Goal: Information Seeking & Learning: Check status

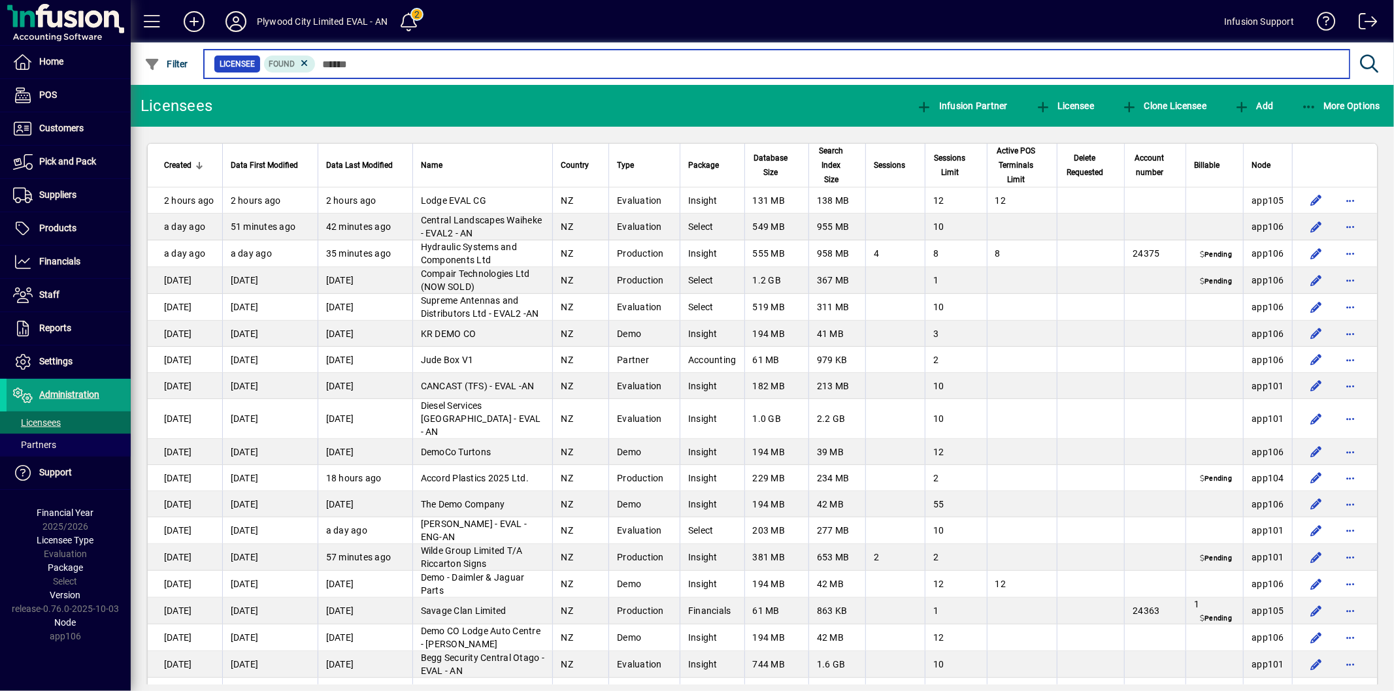
click at [403, 65] on input "text" at bounding box center [827, 64] width 1023 height 18
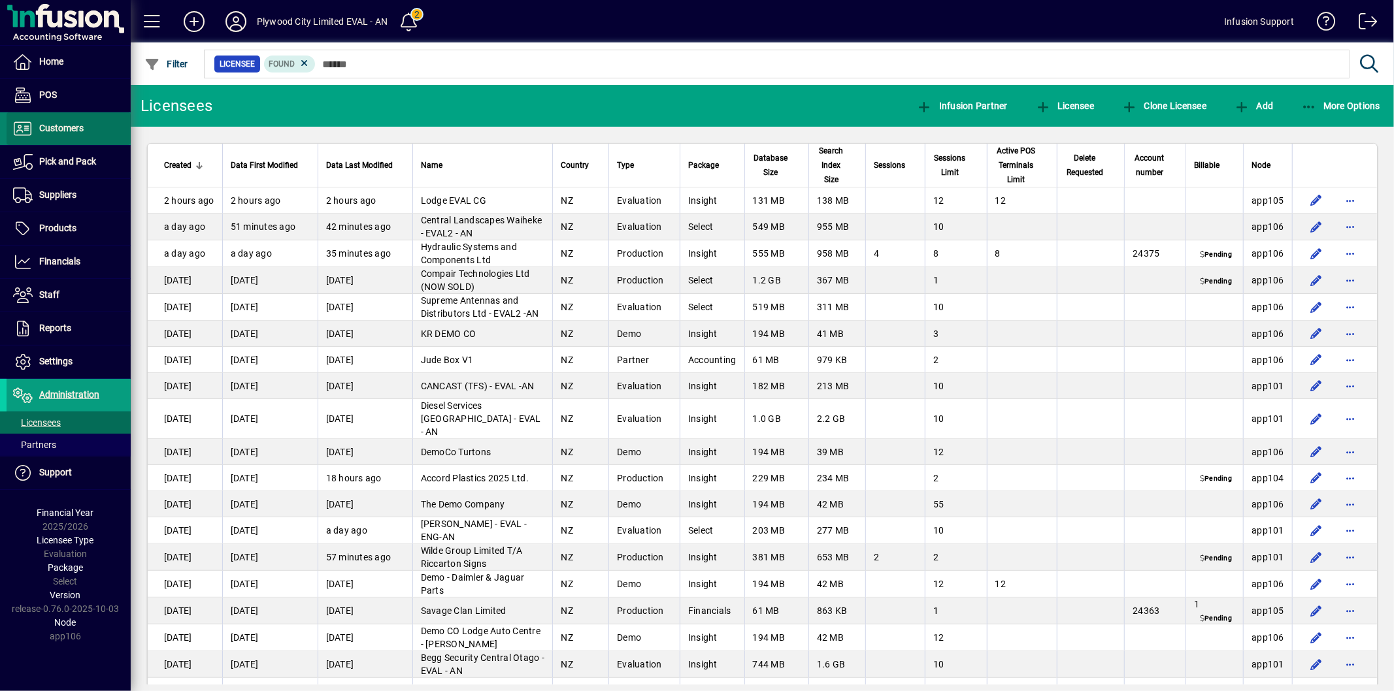
click at [60, 135] on span "Customers" at bounding box center [45, 129] width 77 height 16
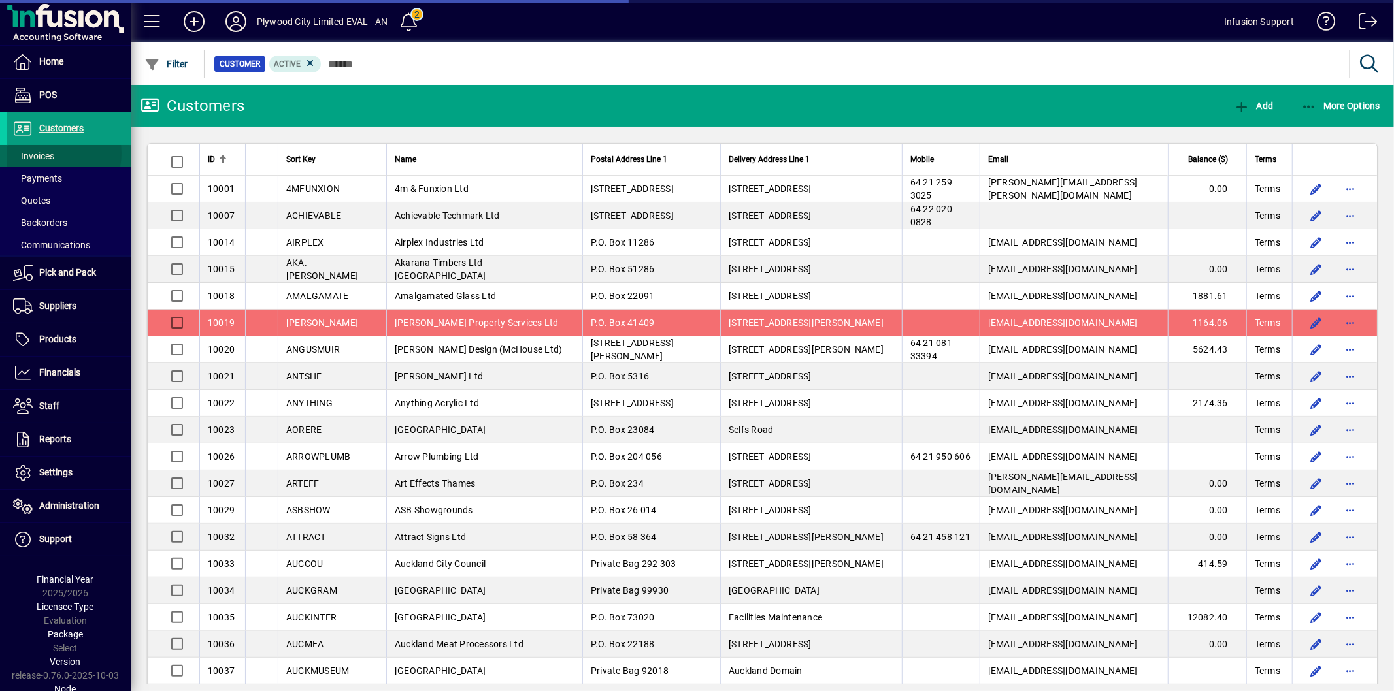
click at [54, 154] on span "Invoices" at bounding box center [33, 156] width 41 height 10
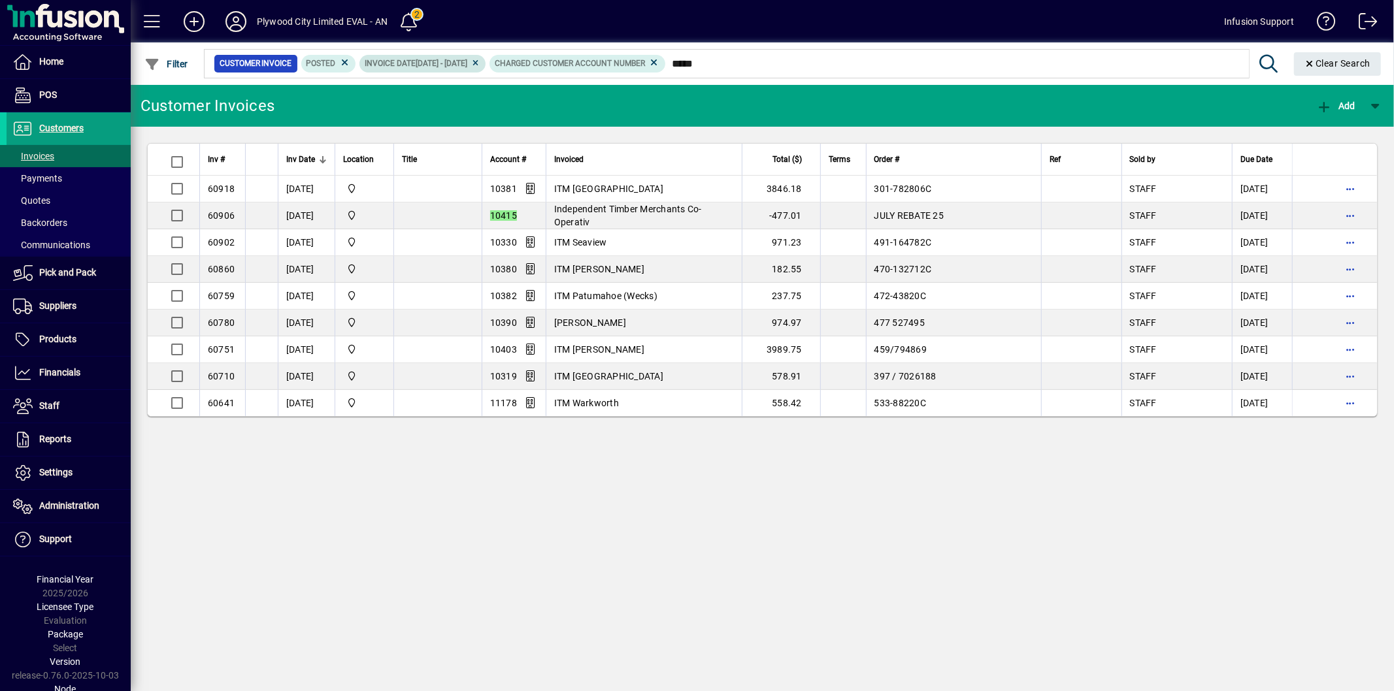
click at [348, 63] on icon at bounding box center [345, 63] width 12 height 12
click at [422, 62] on icon at bounding box center [417, 63] width 10 height 8
click at [464, 62] on icon at bounding box center [466, 64] width 12 height 12
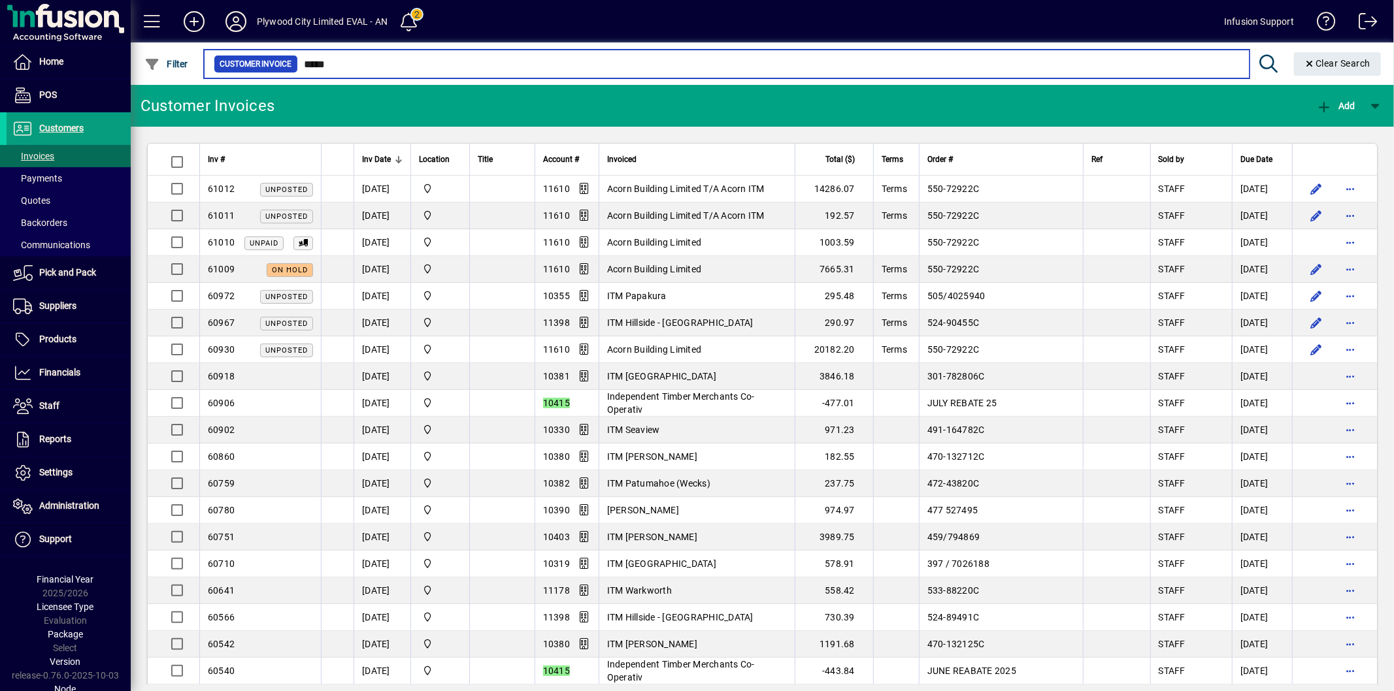
scroll to position [2227, 0]
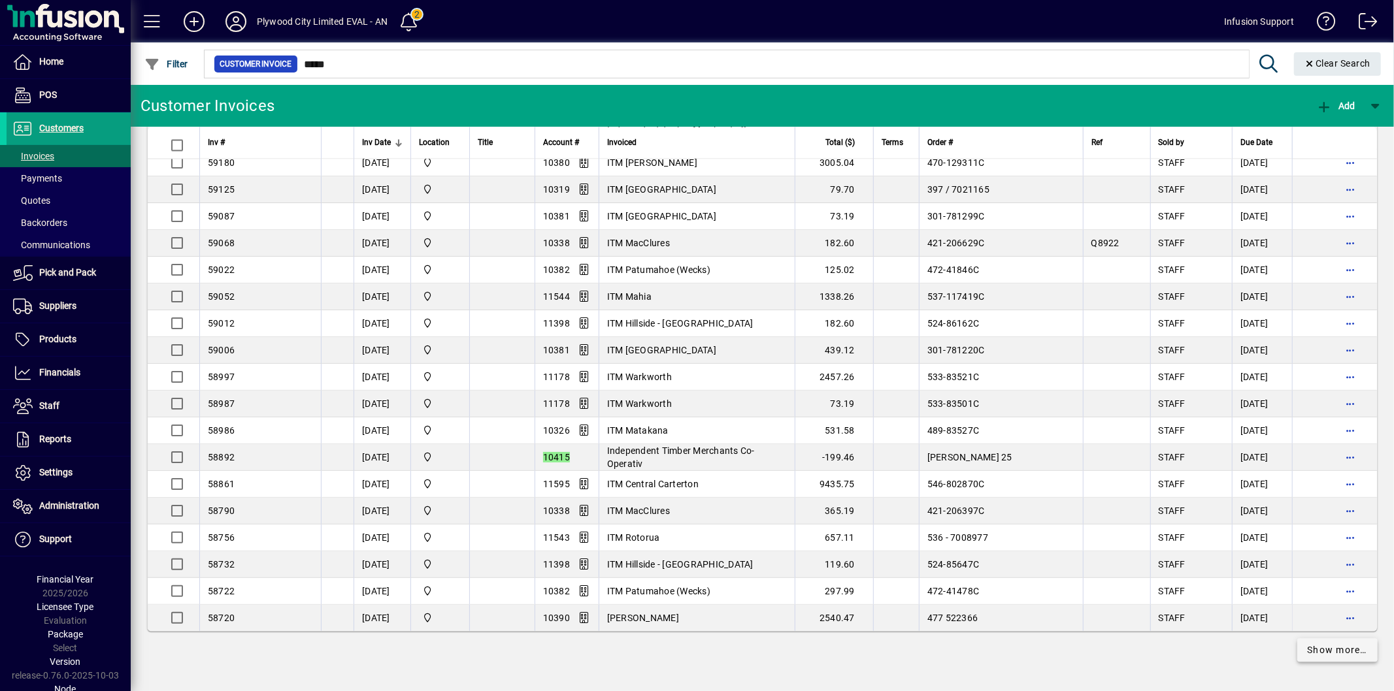
click at [1311, 647] on span "Show more…" at bounding box center [1338, 651] width 60 height 14
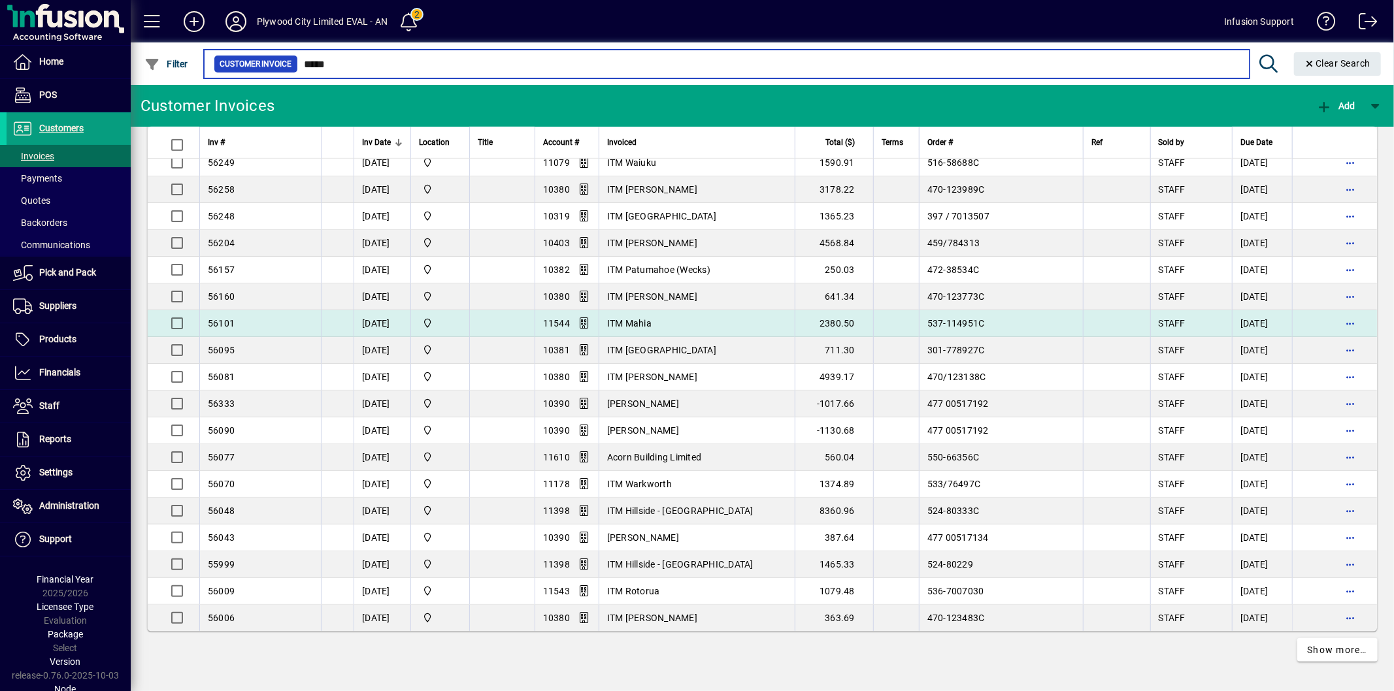
scroll to position [4911, 0]
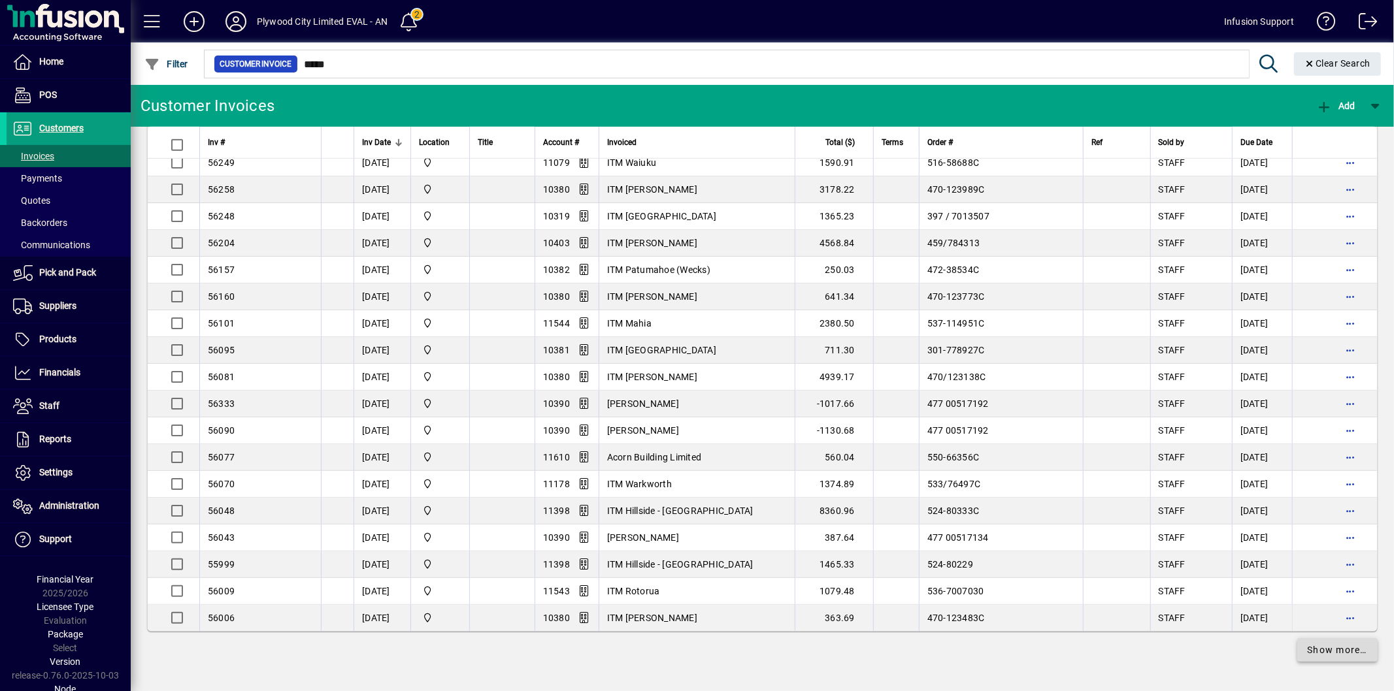
click at [1330, 651] on span "Show more…" at bounding box center [1338, 651] width 60 height 14
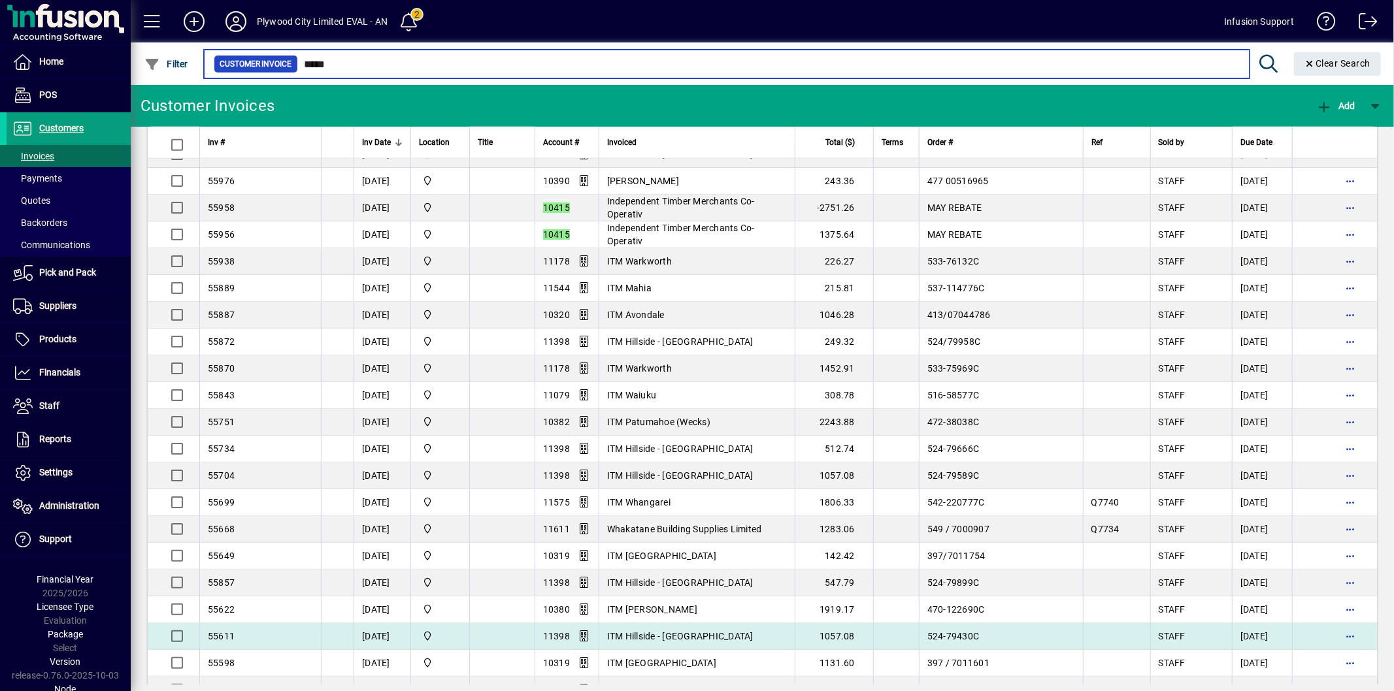
scroll to position [5928, 0]
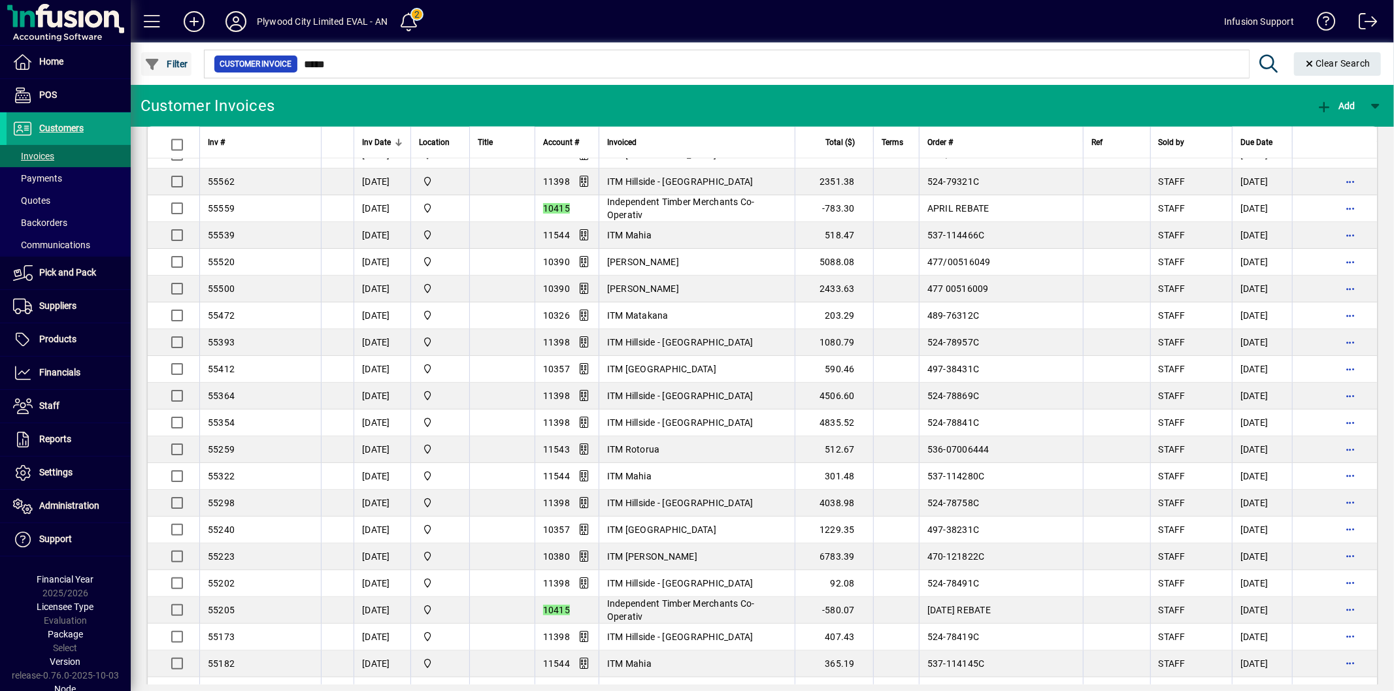
click at [165, 59] on span "Filter" at bounding box center [166, 64] width 44 height 10
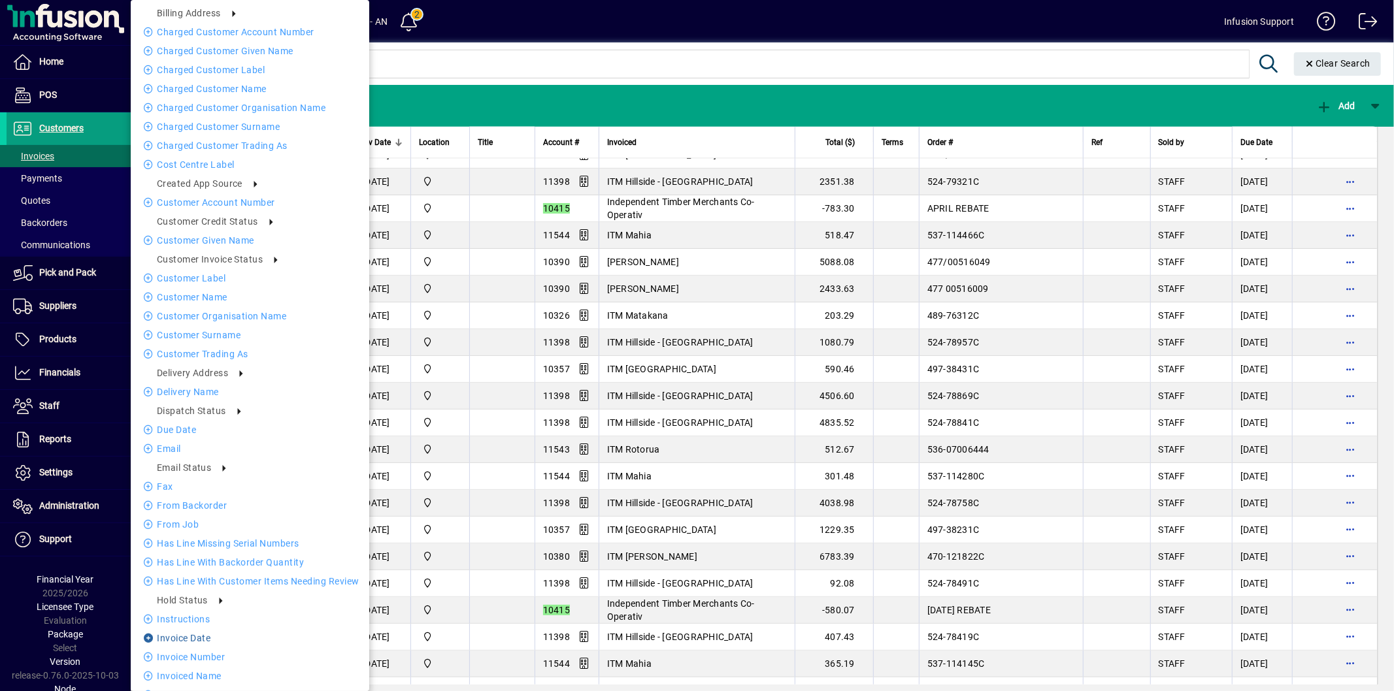
click at [206, 637] on li "Invoice date" at bounding box center [250, 639] width 239 height 16
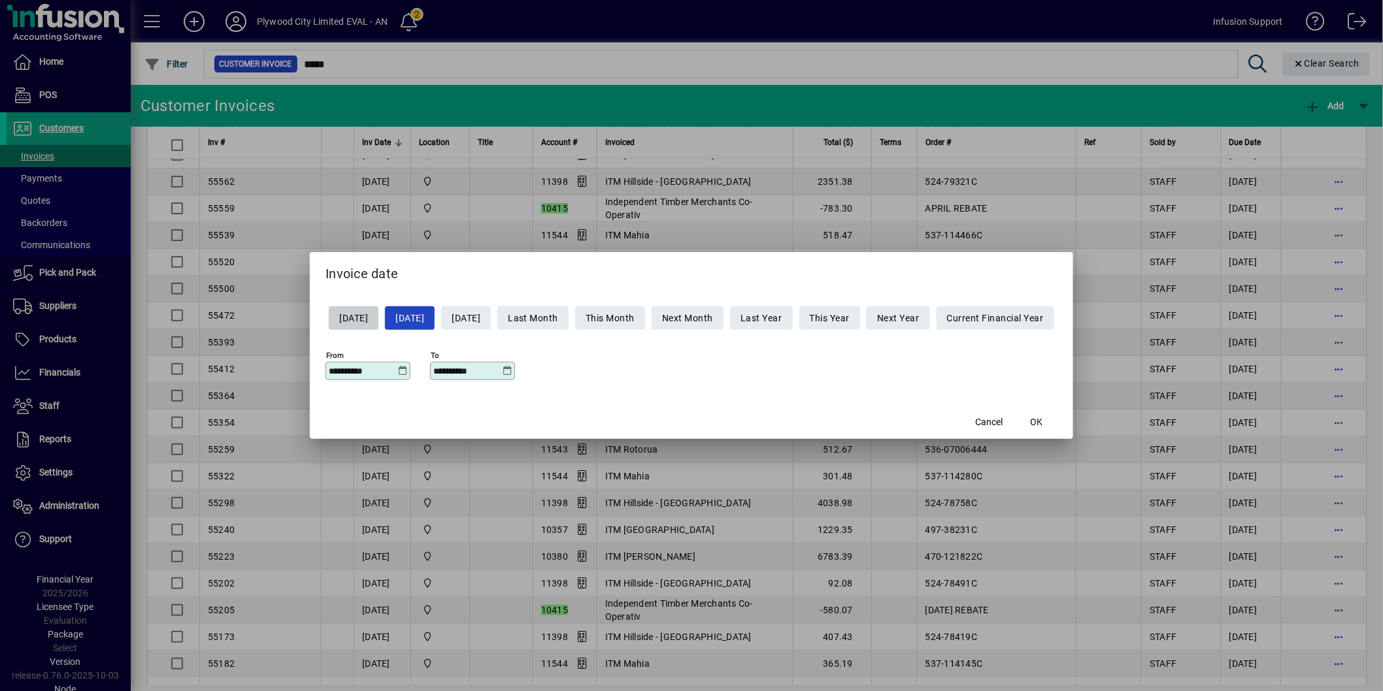
click at [398, 371] on icon at bounding box center [403, 371] width 10 height 10
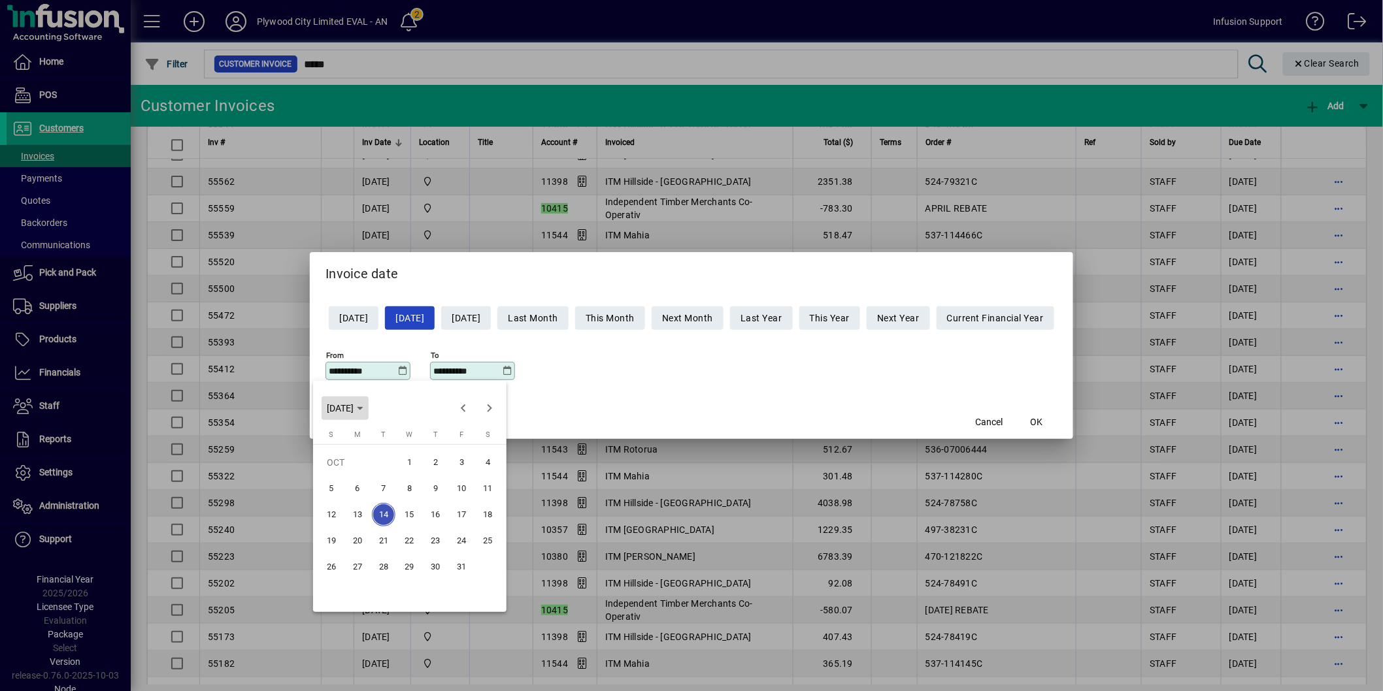
click at [363, 412] on span "TUE OCT 14 2025" at bounding box center [345, 408] width 37 height 10
click at [389, 468] on span "2021" at bounding box center [386, 475] width 41 height 24
click at [492, 369] on div at bounding box center [691, 345] width 1383 height 691
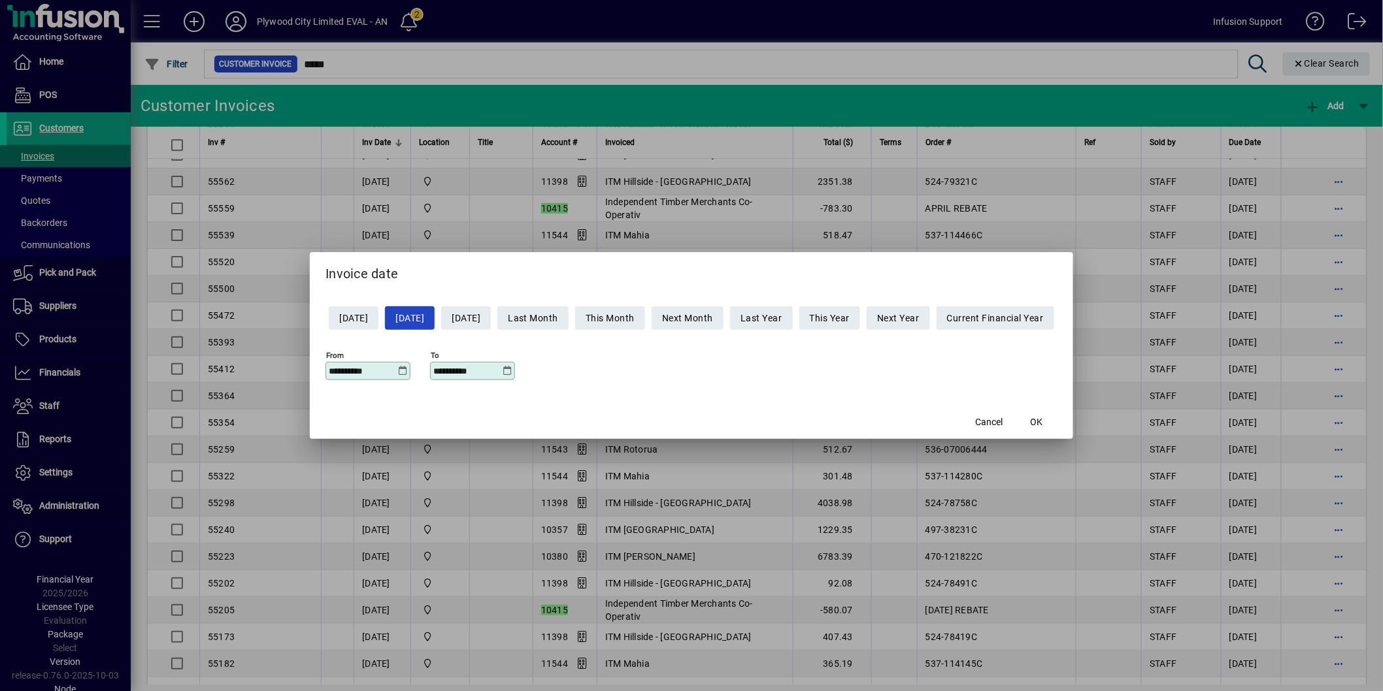
click at [503, 369] on icon at bounding box center [508, 371] width 10 height 10
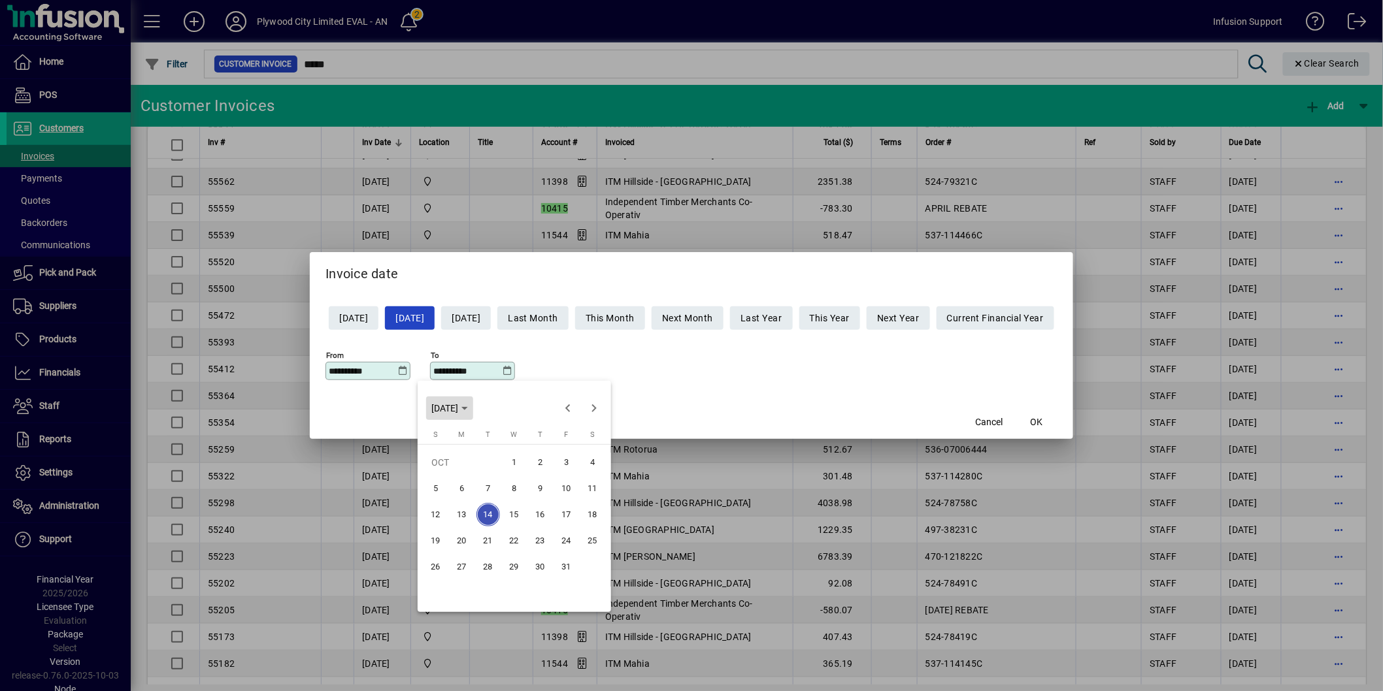
click at [468, 409] on icon "Choose month and year" at bounding box center [464, 408] width 7 height 3
click at [499, 472] on span "2021" at bounding box center [490, 475] width 41 height 24
click at [393, 372] on div at bounding box center [691, 345] width 1383 height 691
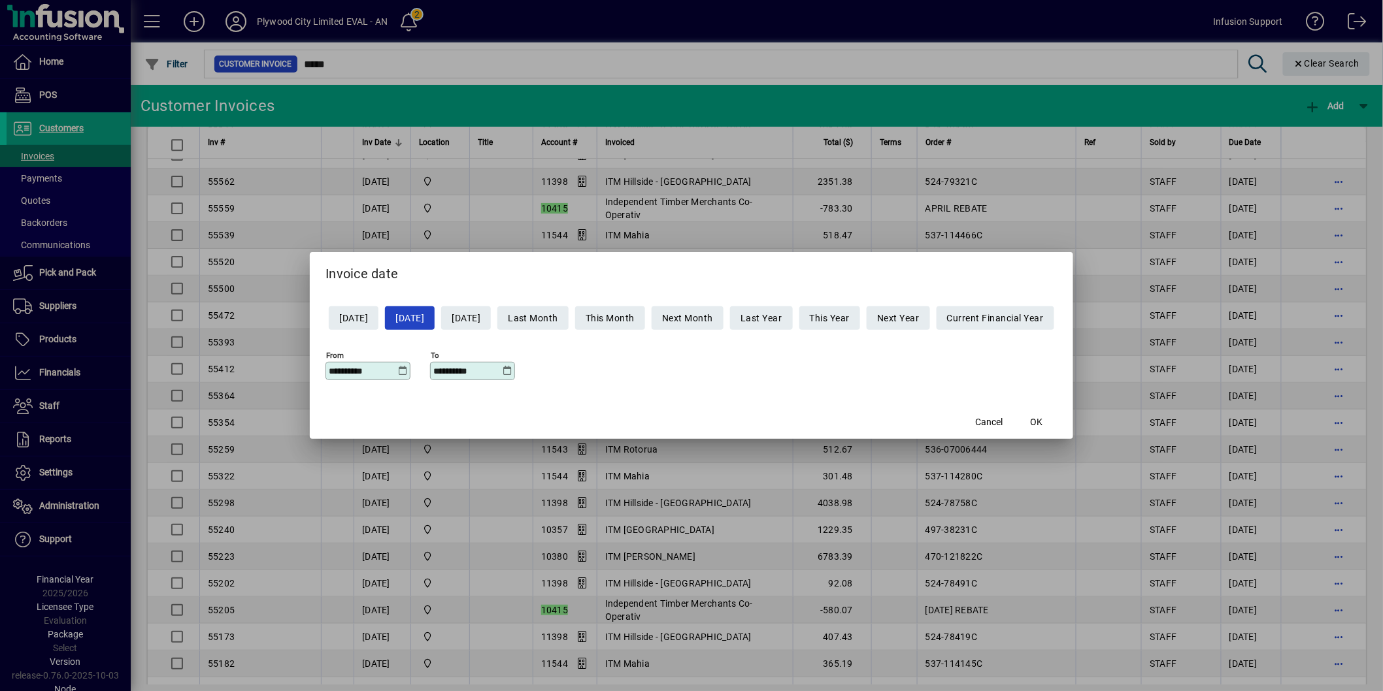
click at [398, 371] on icon at bounding box center [403, 371] width 10 height 10
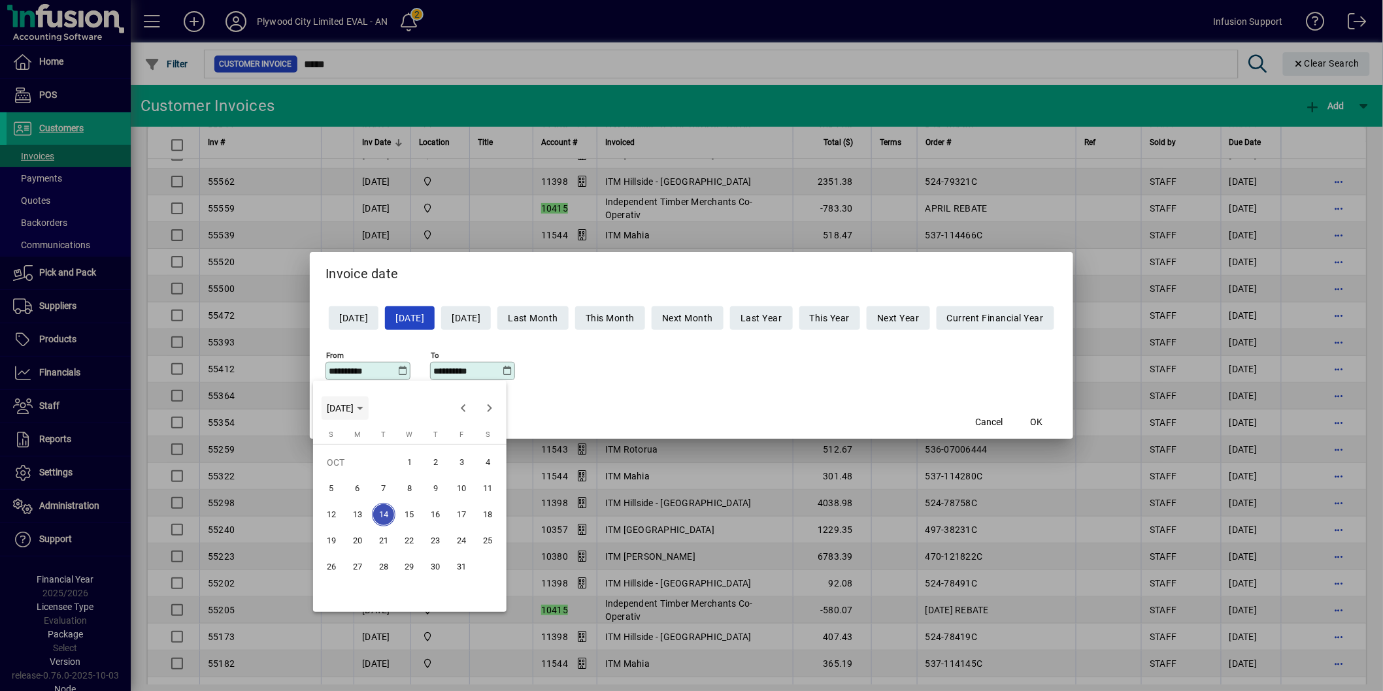
click at [369, 412] on span "Choose month and year" at bounding box center [344, 408] width 47 height 31
click at [391, 473] on span "2021" at bounding box center [386, 475] width 41 height 24
click at [341, 472] on span "JAN" at bounding box center [340, 475] width 41 height 24
click at [465, 458] on span "1" at bounding box center [462, 463] width 24 height 24
type input "**********"
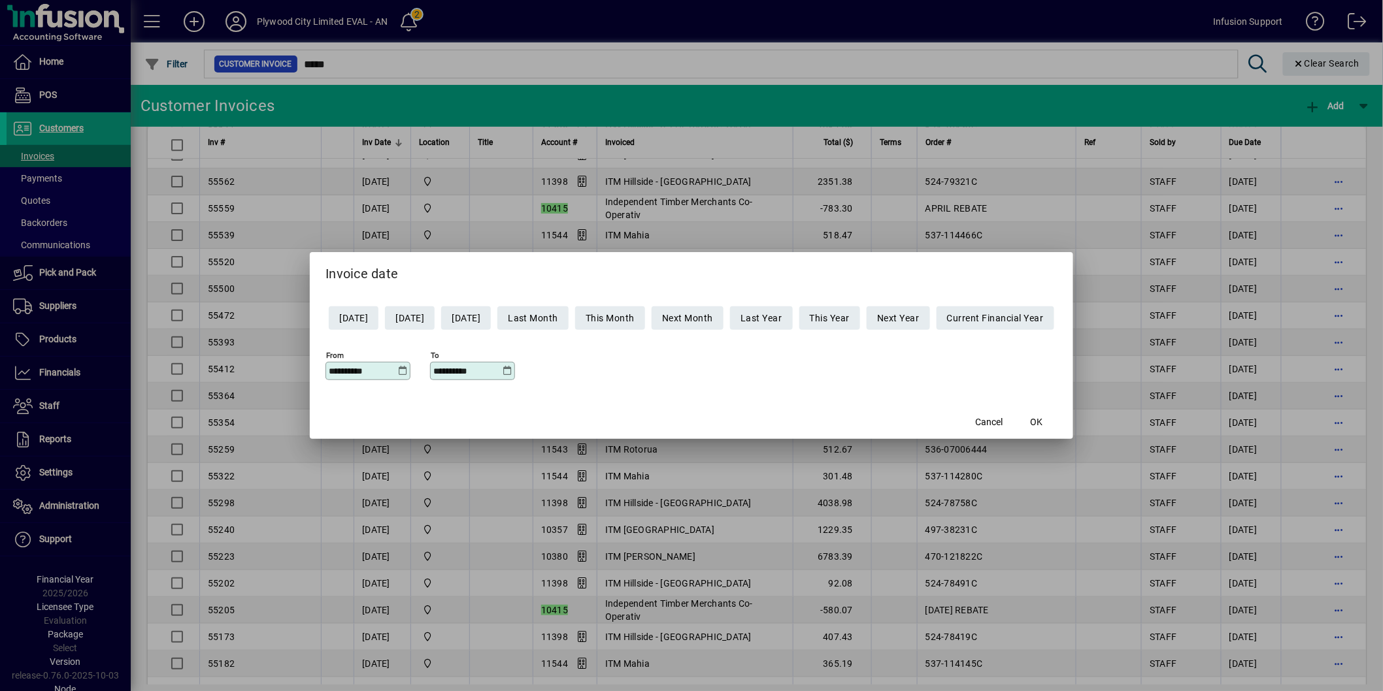
click at [499, 363] on div "**********" at bounding box center [472, 371] width 85 height 18
click at [503, 371] on icon at bounding box center [508, 371] width 10 height 10
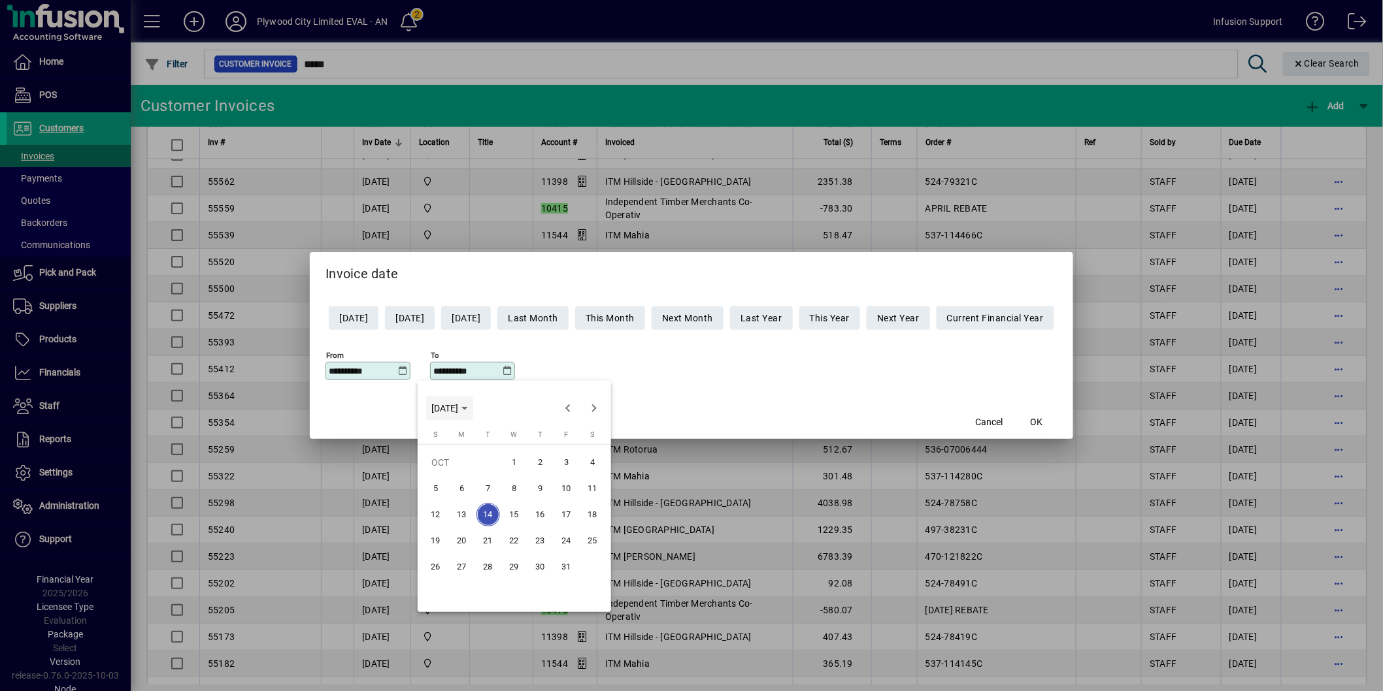
click at [458, 408] on span "TUE OCT 14 2025" at bounding box center [444, 408] width 27 height 10
click at [493, 474] on span "2021" at bounding box center [490, 475] width 41 height 24
click at [582, 526] on span "DEC" at bounding box center [582, 528] width 41 height 24
click at [544, 562] on span "30" at bounding box center [541, 567] width 24 height 24
type input "**********"
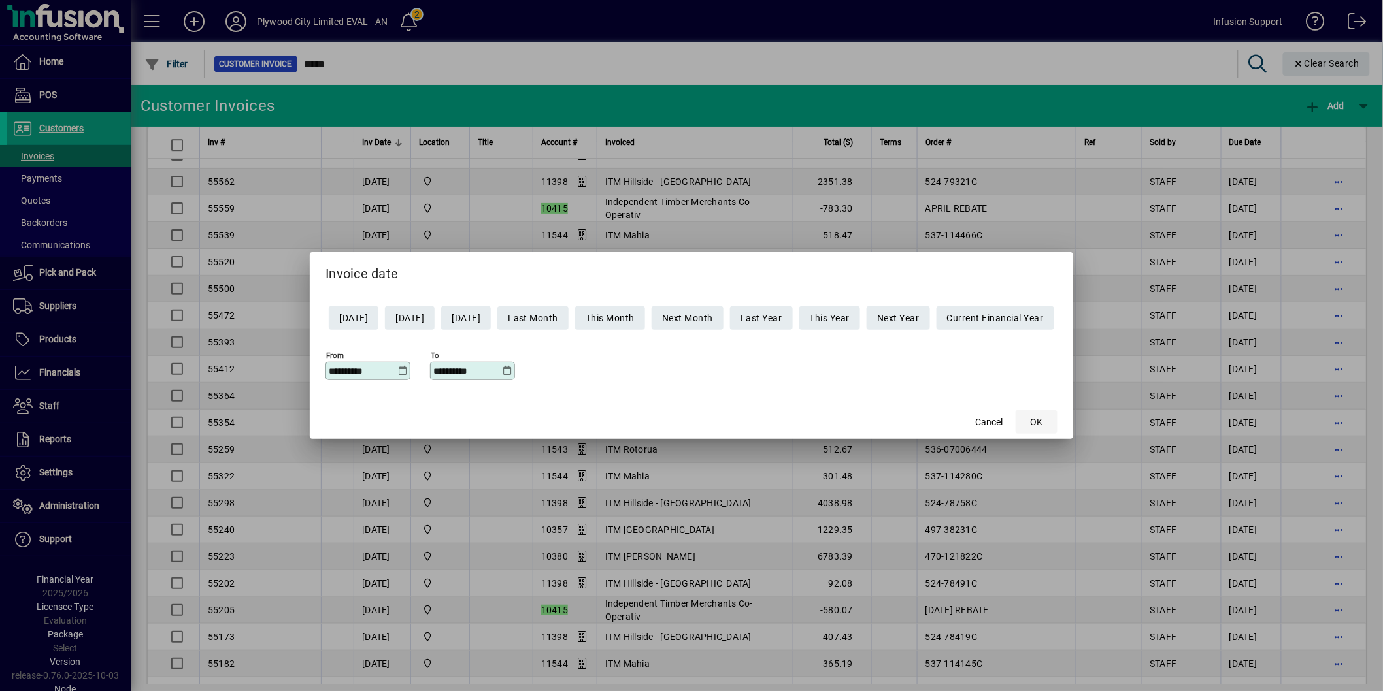
click at [1042, 421] on span "OK" at bounding box center [1036, 423] width 12 height 14
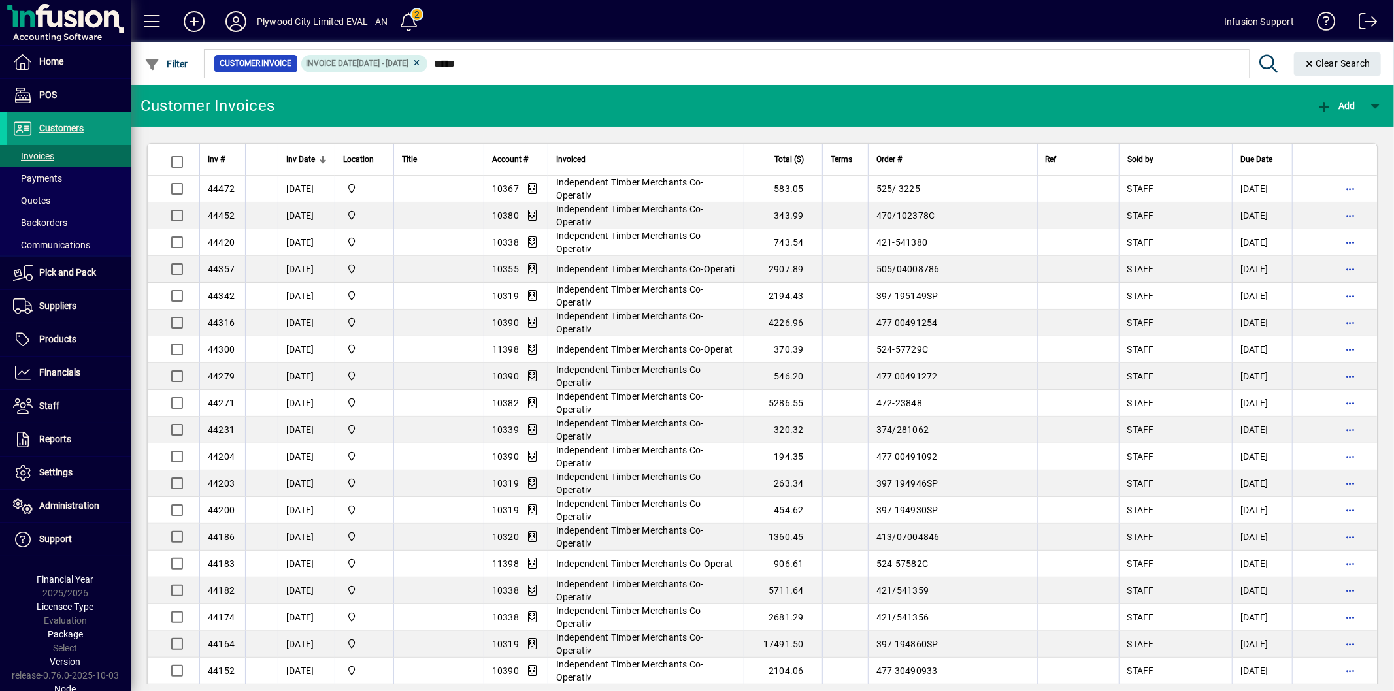
click at [97, 131] on span at bounding box center [69, 128] width 124 height 31
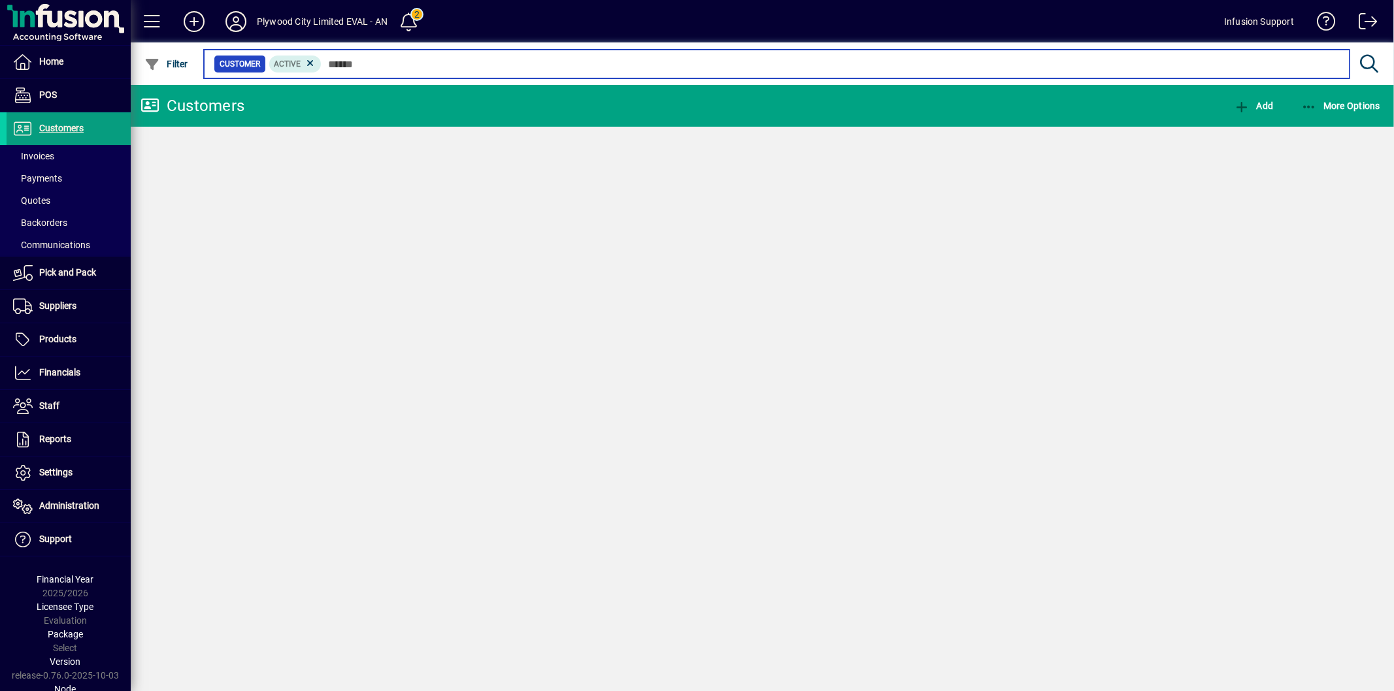
click at [365, 62] on input "text" at bounding box center [829, 64] width 1017 height 18
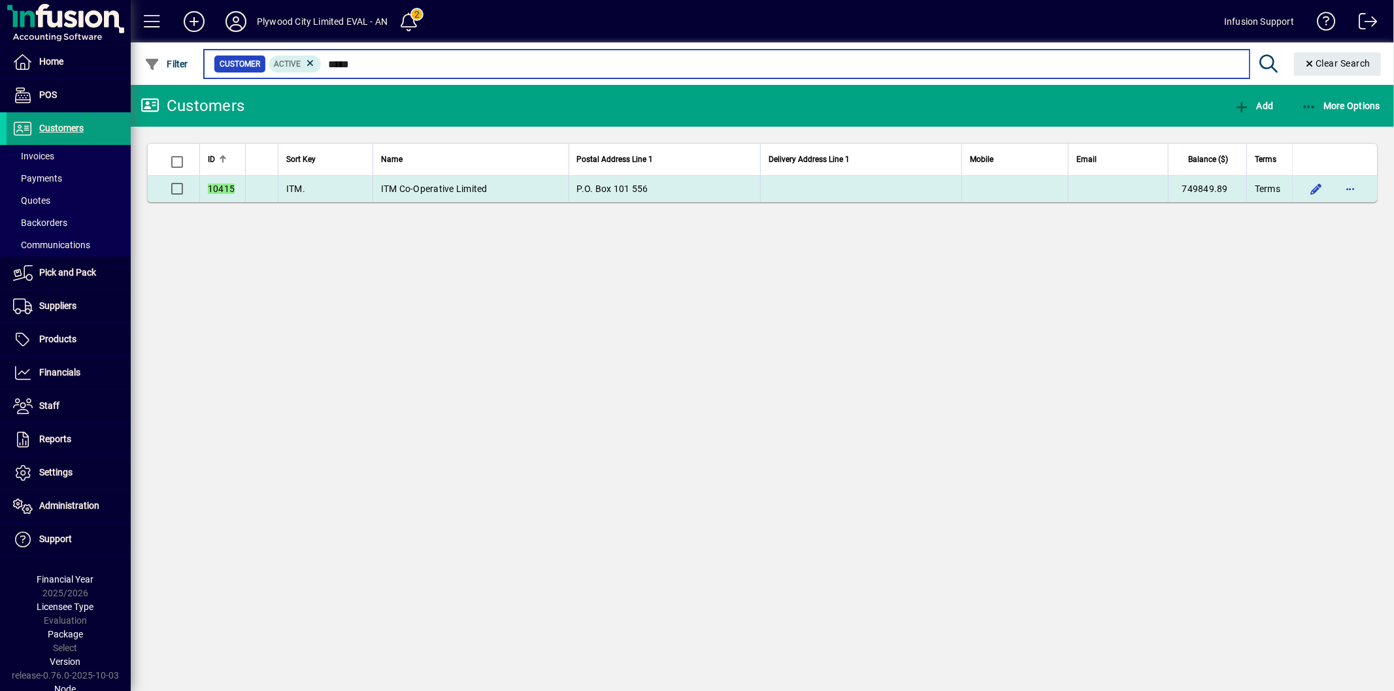
type input "*****"
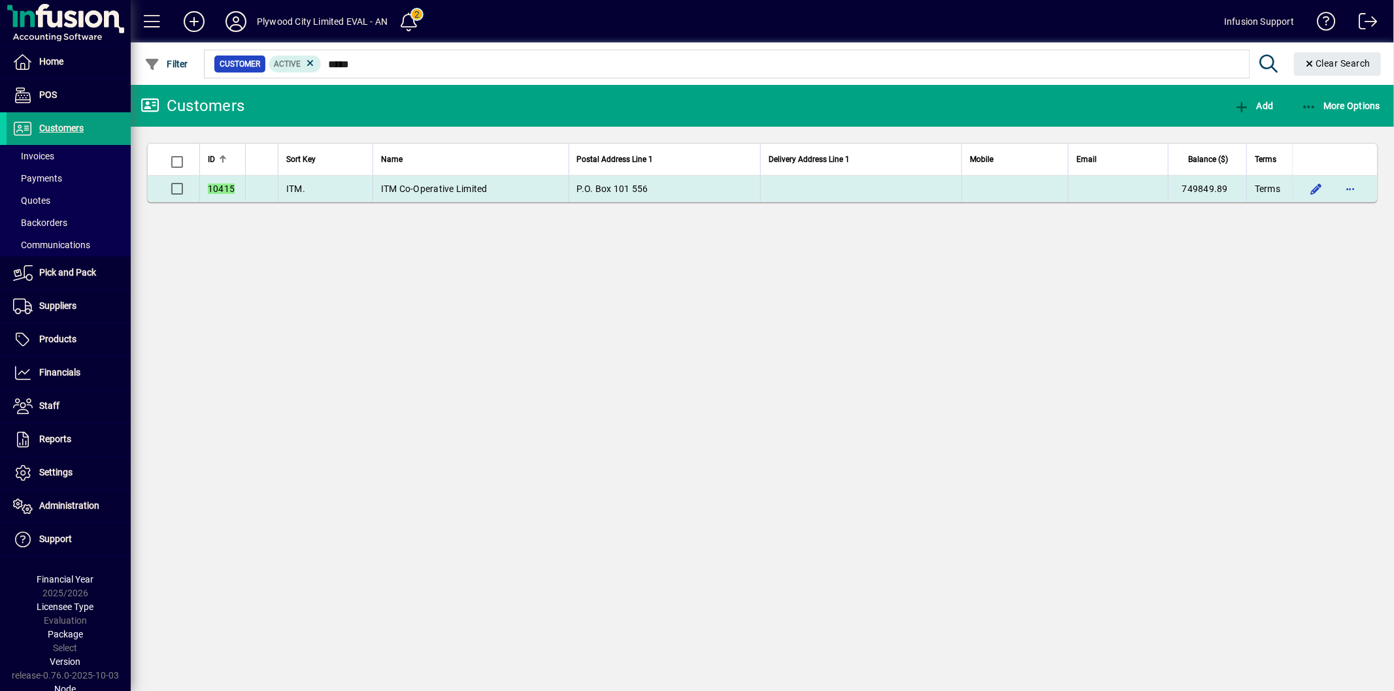
click at [213, 185] on em "10415" at bounding box center [221, 189] width 27 height 10
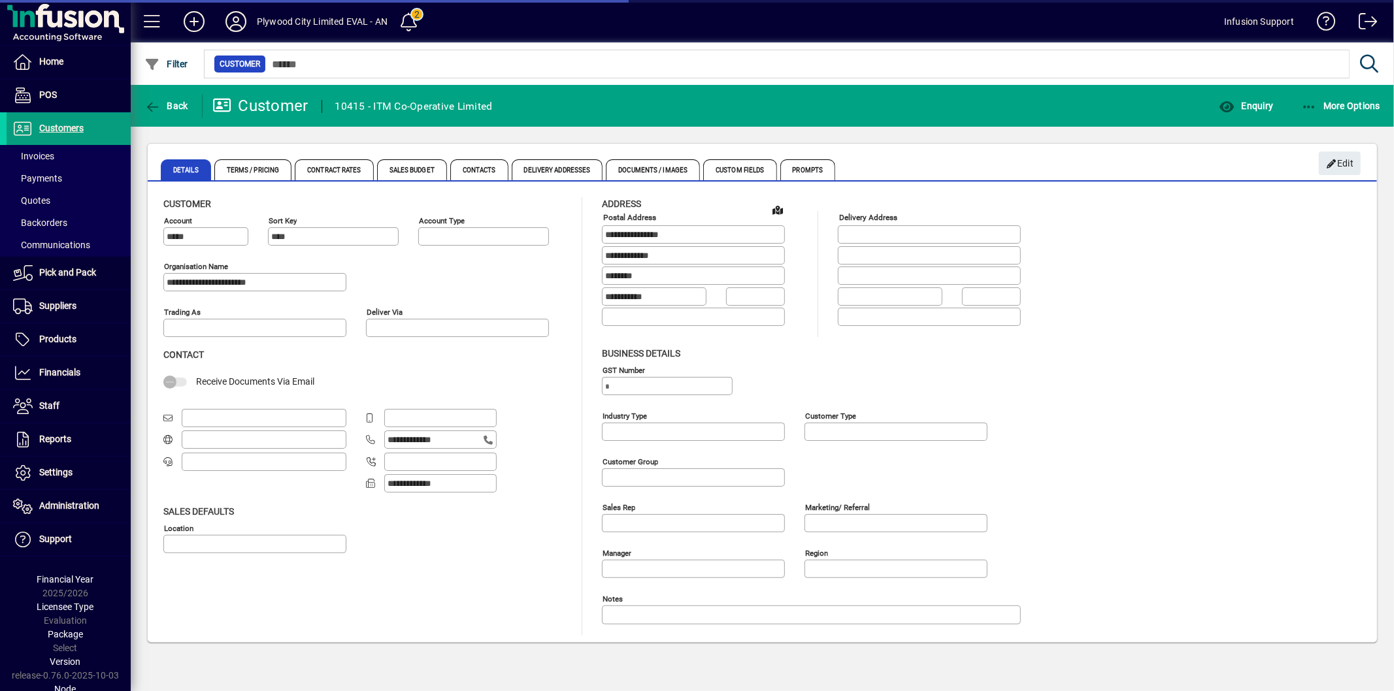
type input "**********"
